Goal: Task Accomplishment & Management: Manage account settings

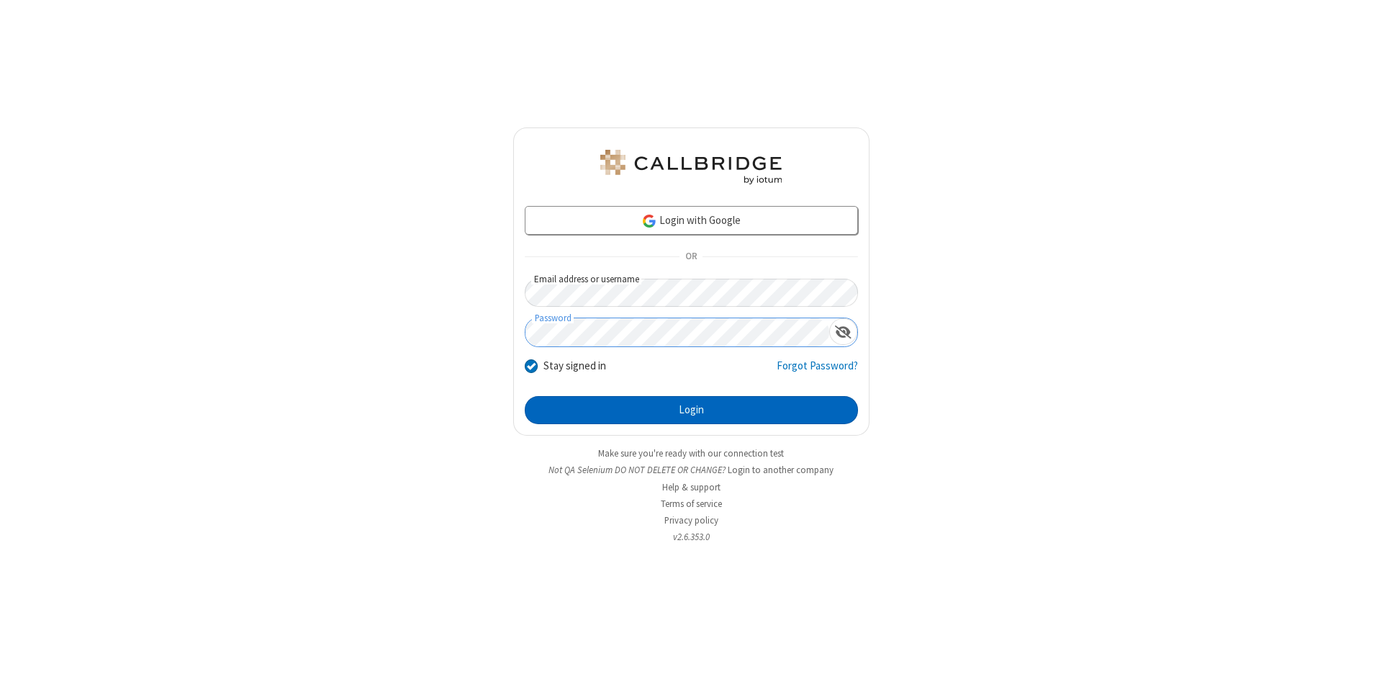
click at [691, 410] on button "Login" at bounding box center [691, 410] width 333 height 29
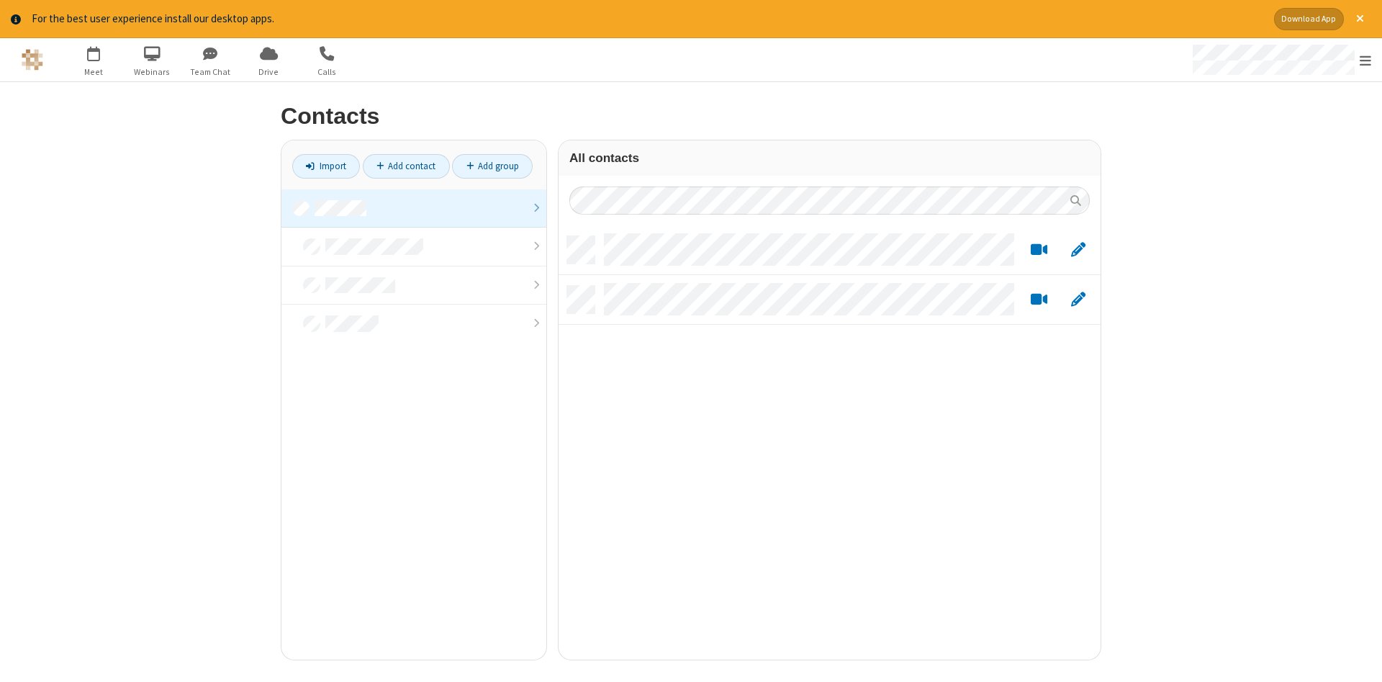
scroll to position [434, 542]
click at [414, 208] on link at bounding box center [413, 208] width 265 height 39
click at [406, 166] on link "Add contact" at bounding box center [406, 166] width 87 height 24
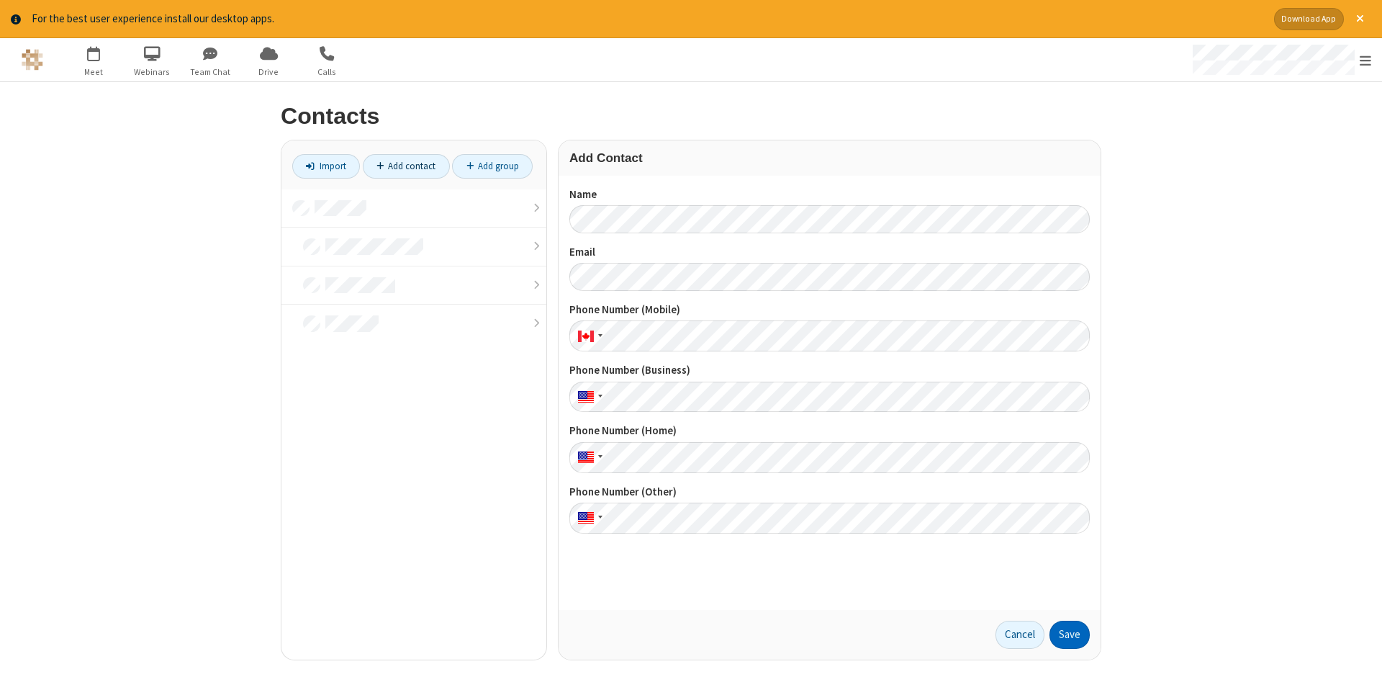
click at [1070, 634] on button "Save" at bounding box center [1069, 634] width 40 height 29
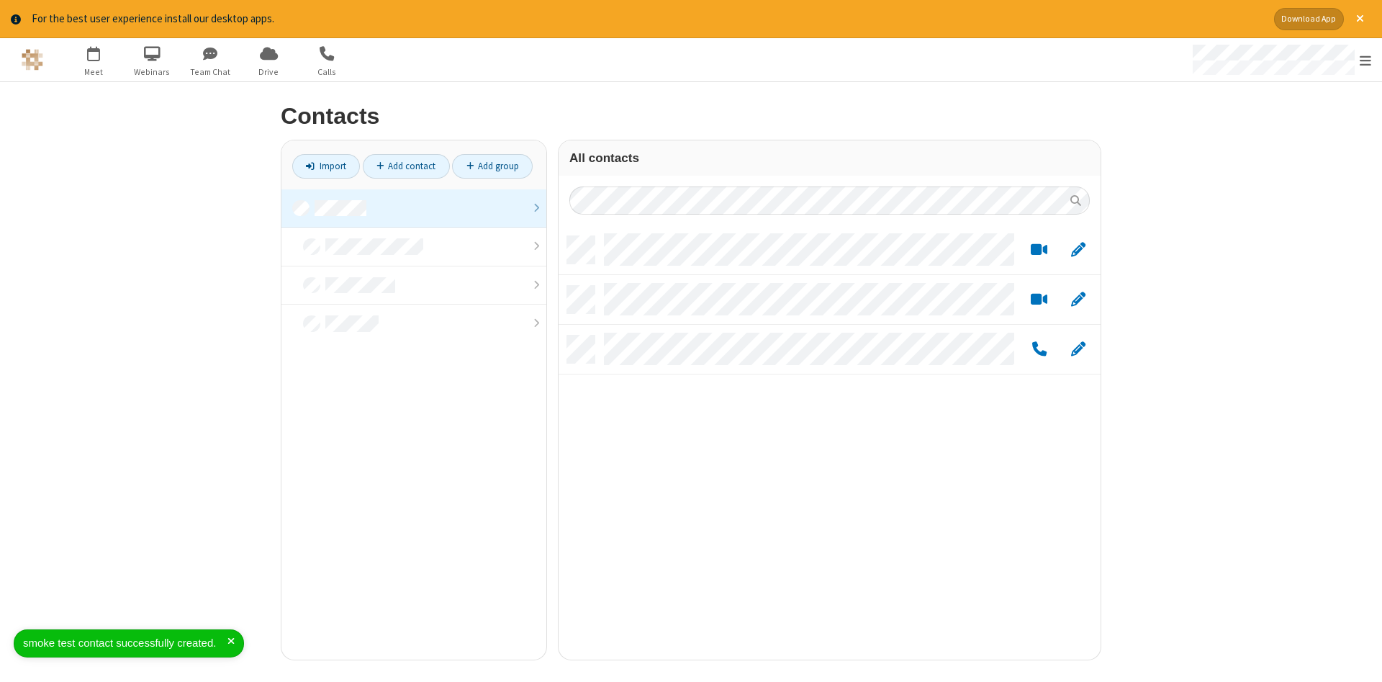
scroll to position [434, 542]
click at [406, 166] on link "Add contact" at bounding box center [406, 166] width 87 height 24
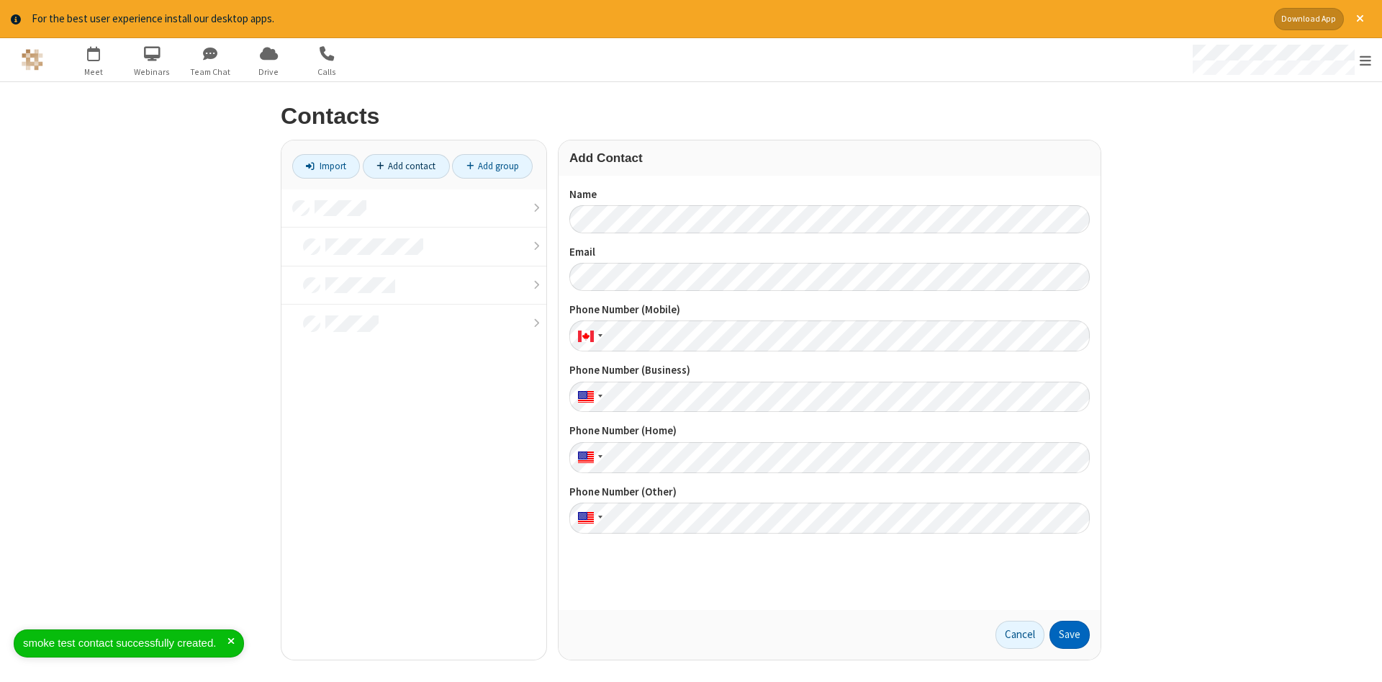
click at [1070, 634] on button "Save" at bounding box center [1069, 634] width 40 height 29
